Goal: Task Accomplishment & Management: Manage account settings

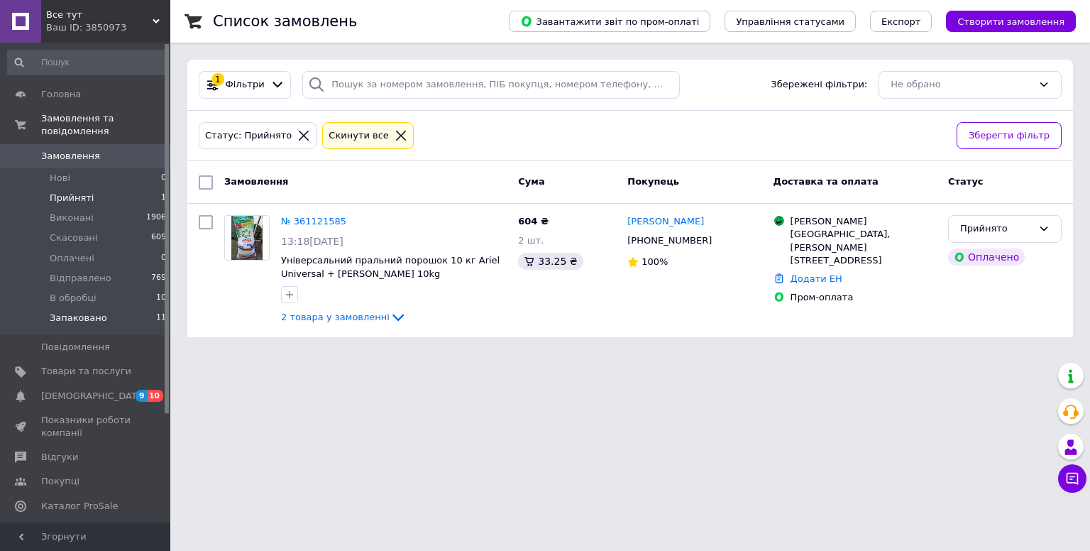
click at [98, 312] on span "Запаковано" at bounding box center [79, 318] width 58 height 13
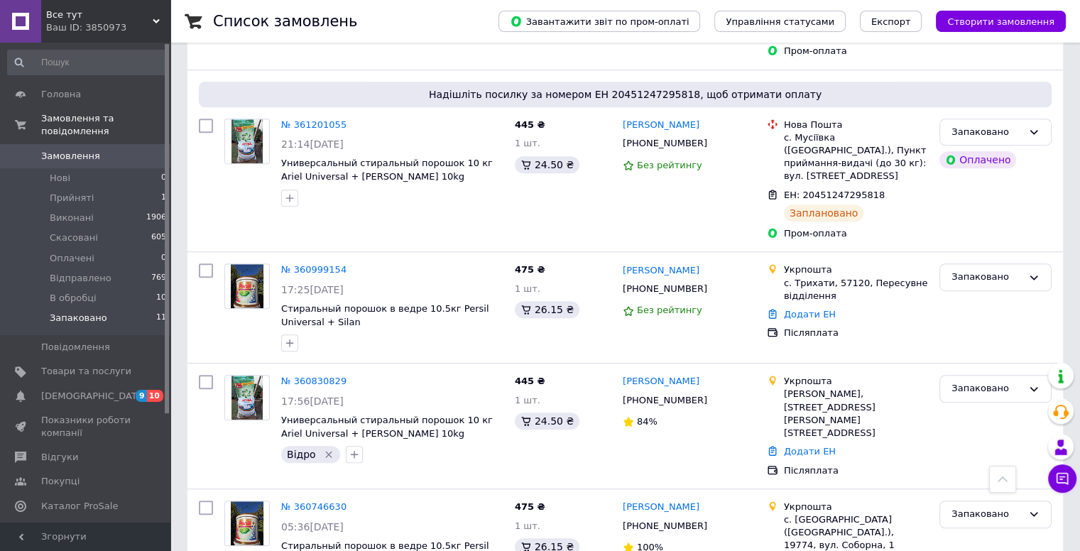
scroll to position [789, 0]
click at [352, 377] on icon at bounding box center [354, 382] width 11 height 11
click at [322, 376] on link "№ 360830829" at bounding box center [313, 381] width 65 height 11
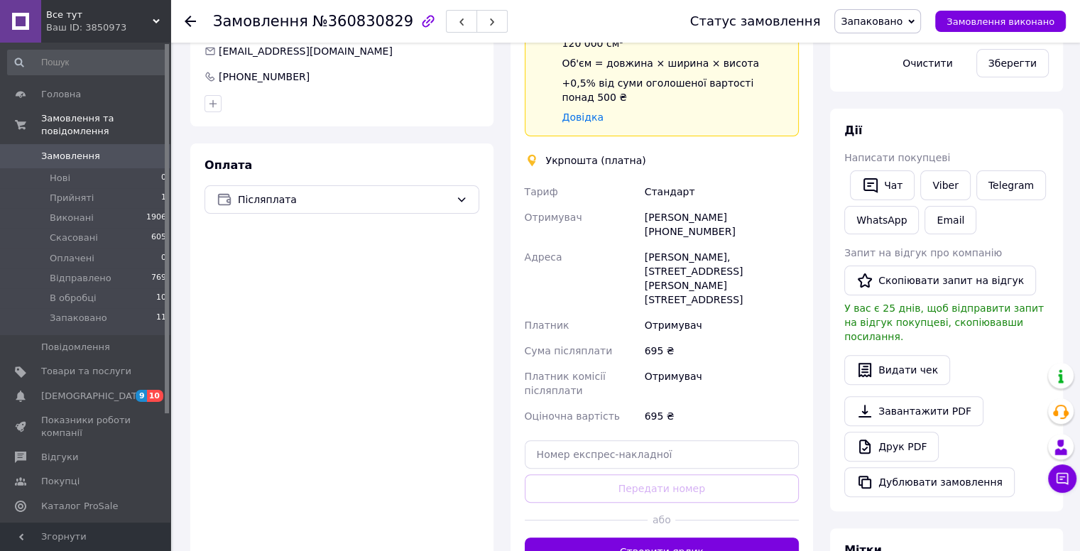
scroll to position [331, 0]
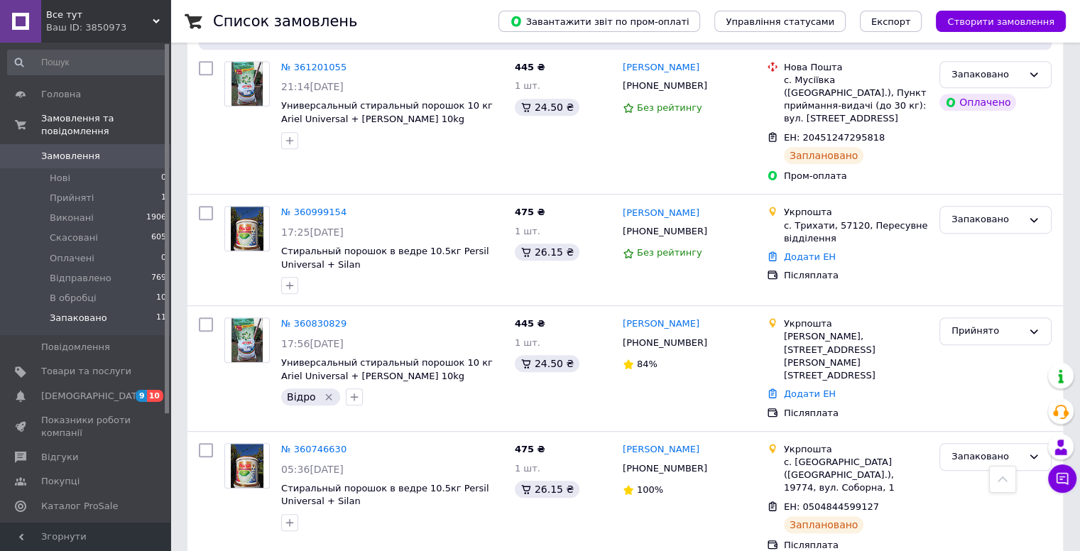
scroll to position [847, 0]
click at [300, 207] on link "№ 360999154" at bounding box center [313, 212] width 65 height 11
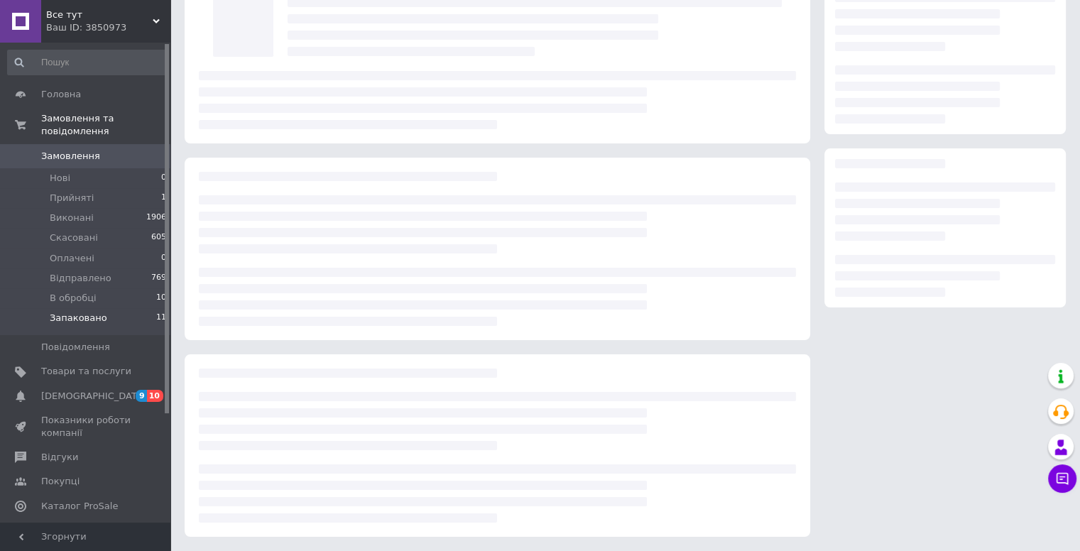
scroll to position [98, 0]
click at [300, 180] on div at bounding box center [497, 249] width 625 height 182
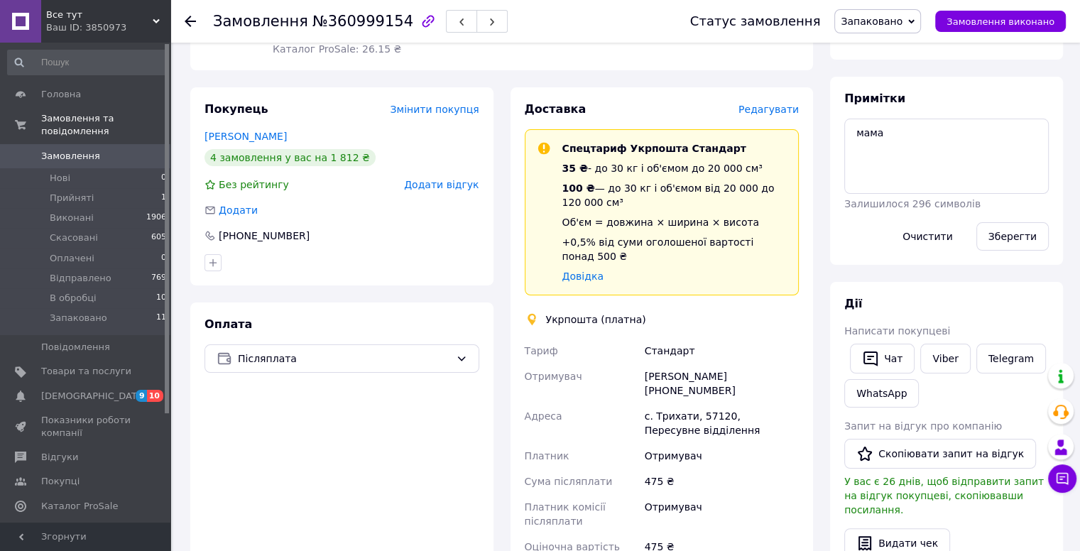
scroll to position [0, 0]
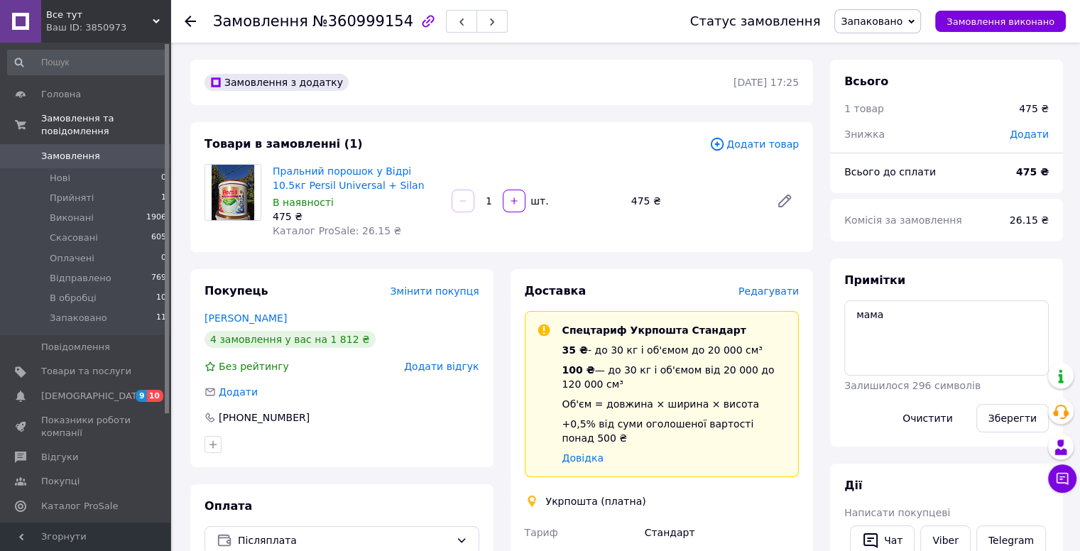
click at [420, 18] on icon "button" at bounding box center [428, 21] width 17 height 17
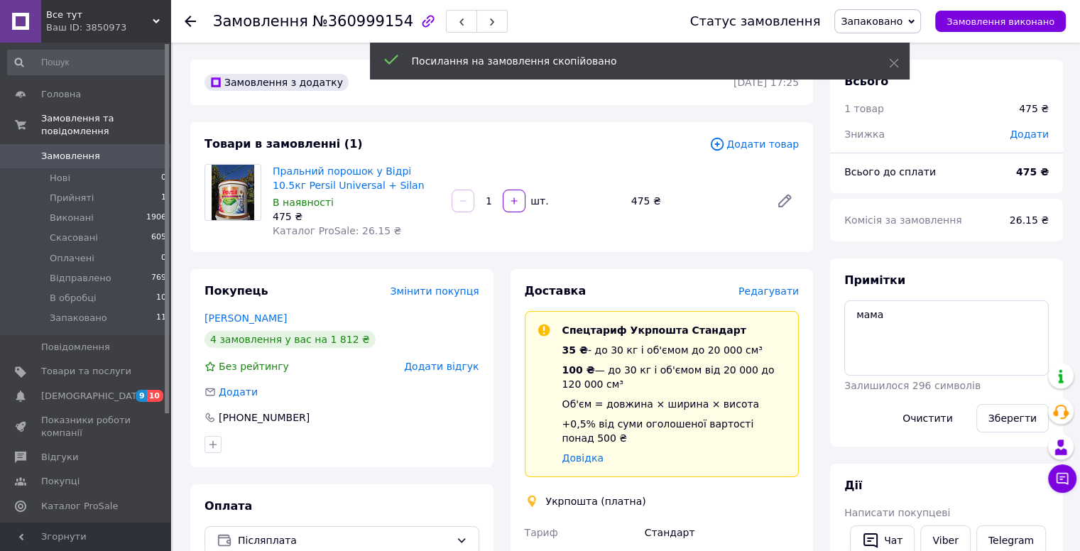
click at [351, 19] on span "№360999154" at bounding box center [362, 21] width 101 height 17
copy span "360999154"
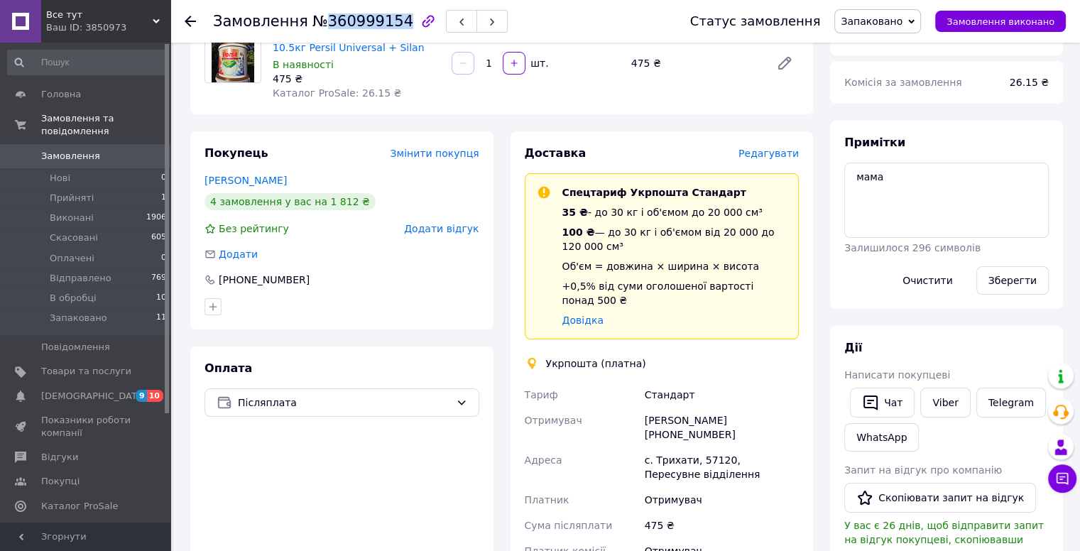
scroll to position [136, 0]
